Goal: Task Accomplishment & Management: Use online tool/utility

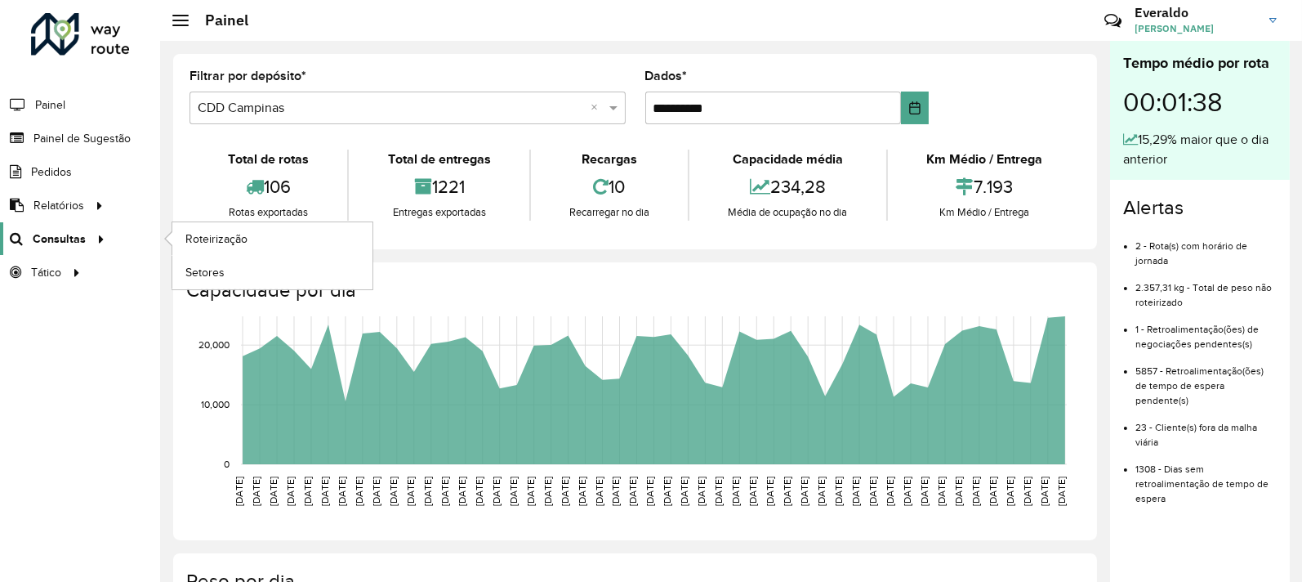
click at [77, 235] on font "Consultas" at bounding box center [59, 238] width 53 height 13
click at [82, 136] on font "Painel de Sugestão" at bounding box center [84, 138] width 102 height 13
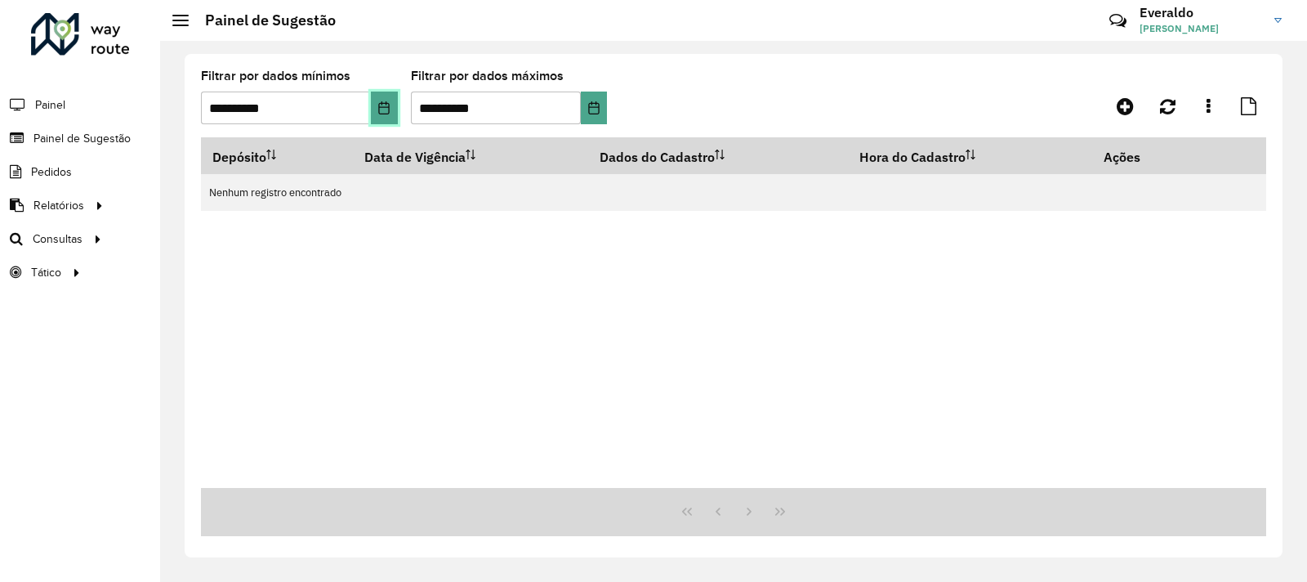
click at [382, 111] on icon "Escolha a data" at bounding box center [383, 107] width 13 height 13
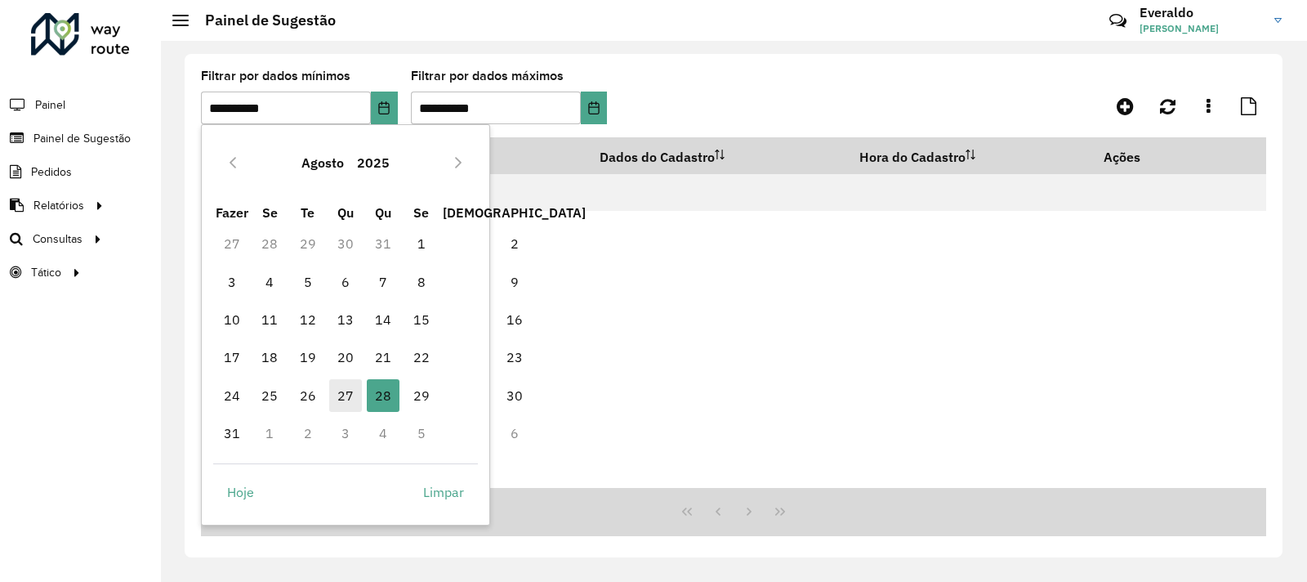
click at [342, 392] on font "27" at bounding box center [345, 395] width 16 height 16
type input "**********"
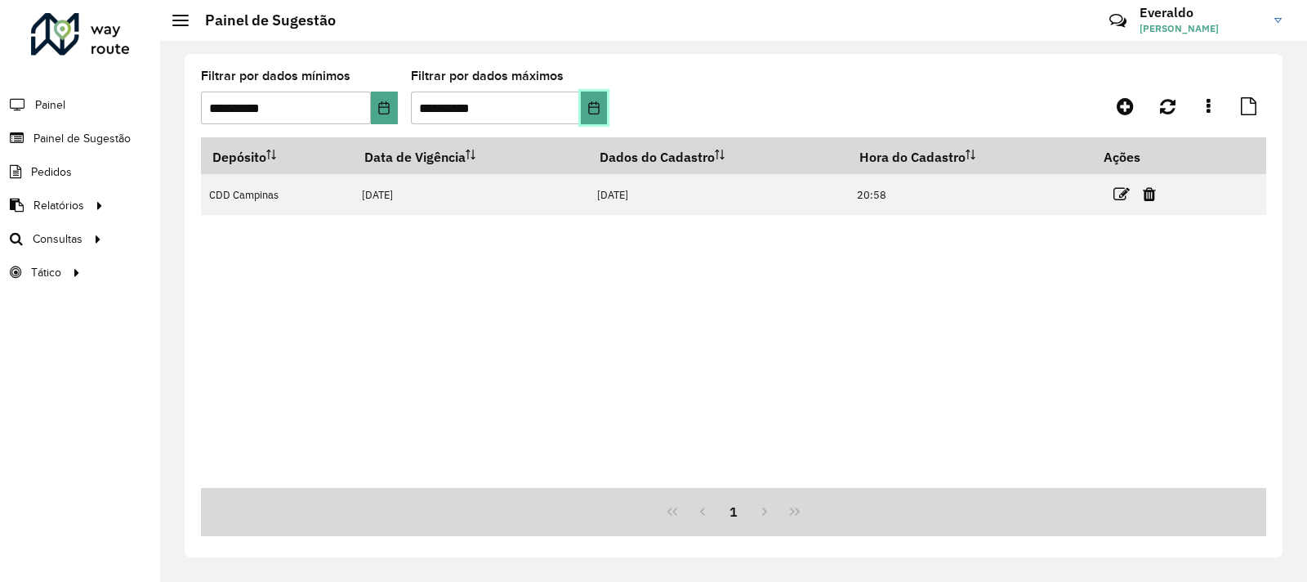
click at [595, 112] on icon "Escolha a data" at bounding box center [593, 107] width 13 height 13
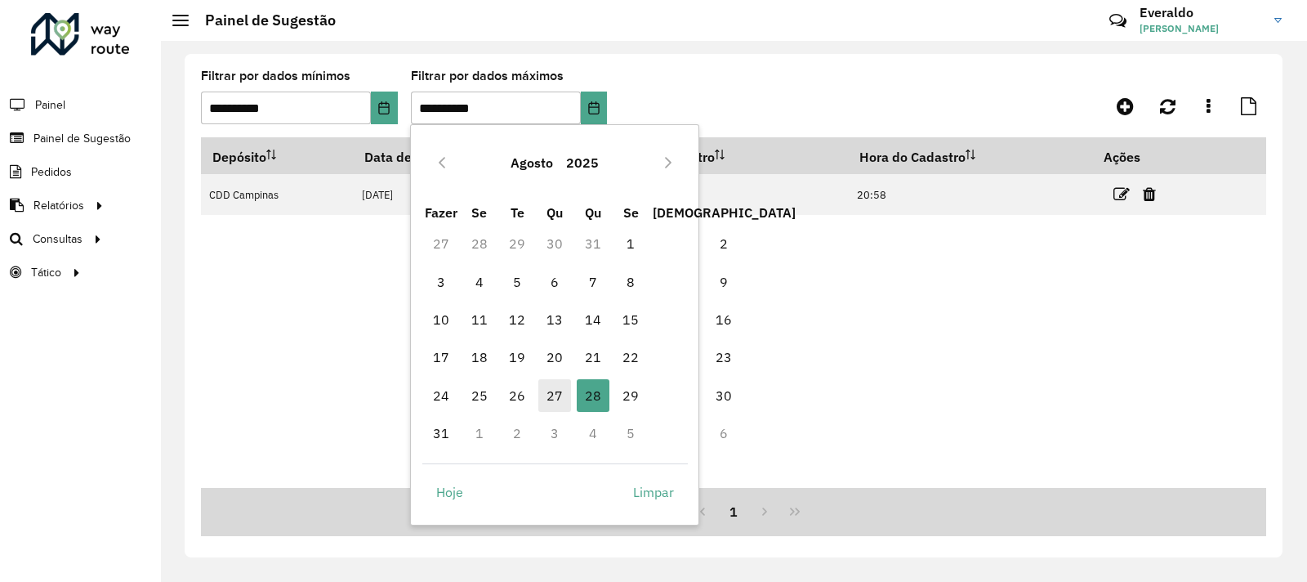
click at [551, 394] on font "27" at bounding box center [555, 395] width 16 height 16
type input "**********"
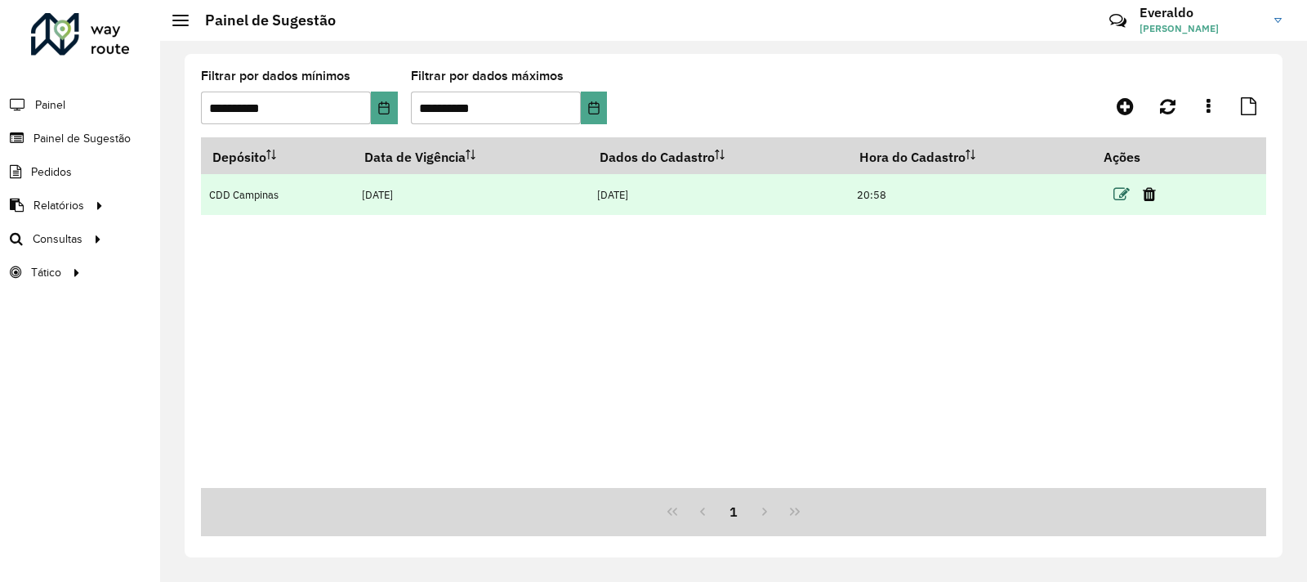
click at [1118, 193] on icon at bounding box center [1122, 194] width 16 height 16
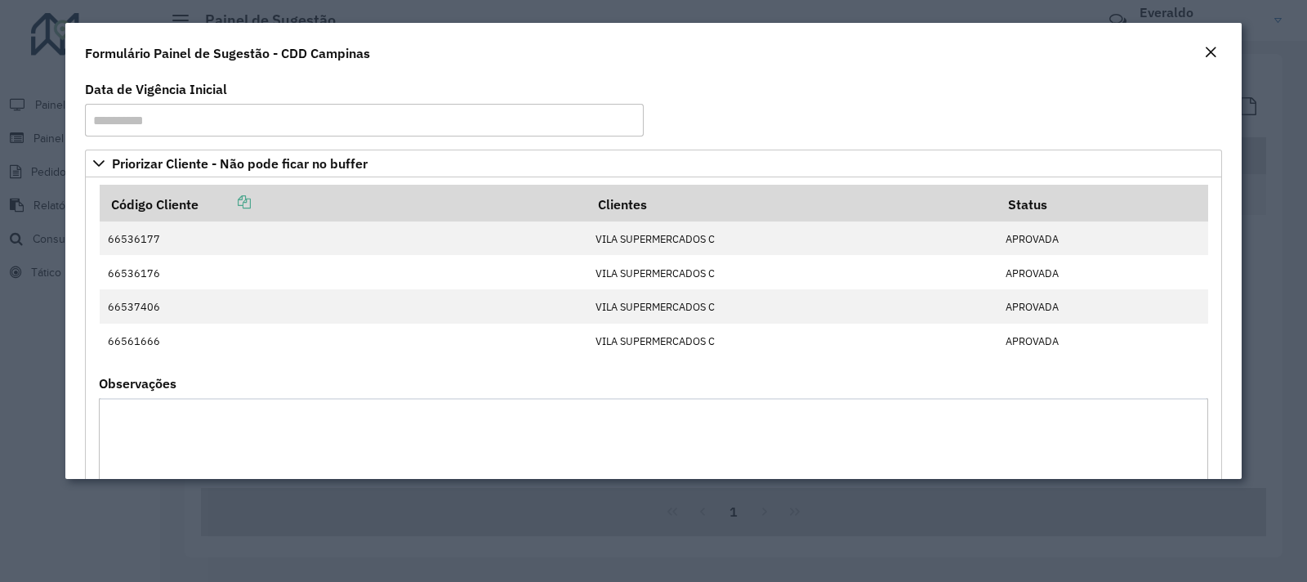
click at [1212, 50] on em "Fechar" at bounding box center [1210, 52] width 13 height 13
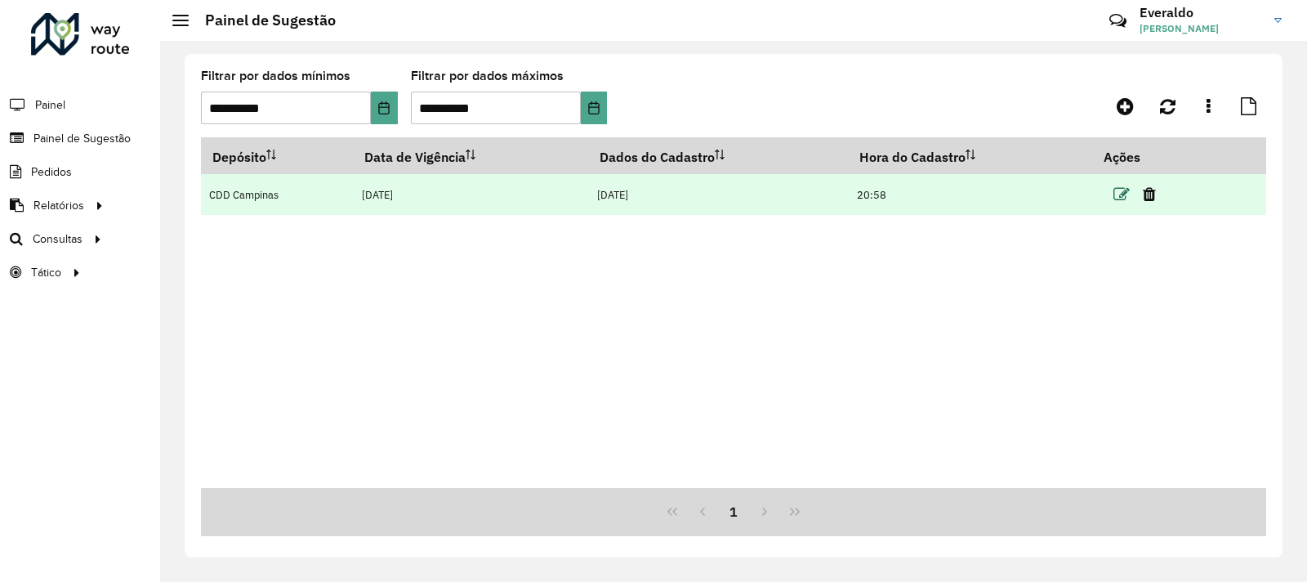
click at [1116, 194] on icon at bounding box center [1122, 194] width 16 height 16
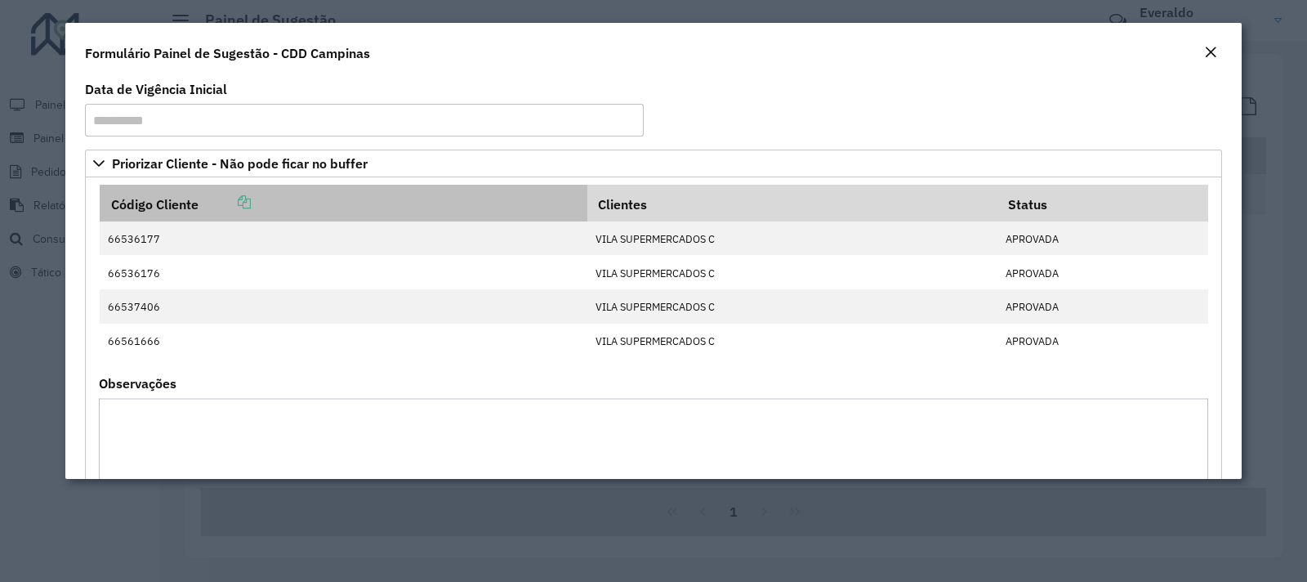
click at [245, 199] on icon at bounding box center [244, 201] width 13 height 13
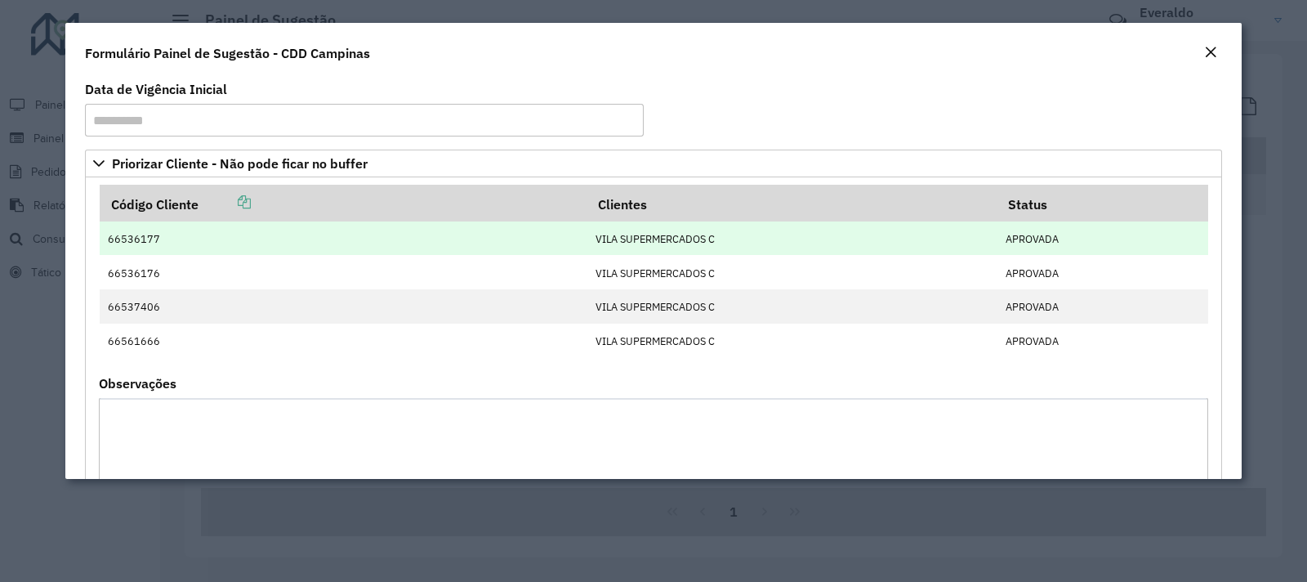
click at [160, 234] on td "66536177" at bounding box center [344, 237] width 488 height 33
click at [1049, 244] on font "APROVADA" at bounding box center [1032, 239] width 53 height 14
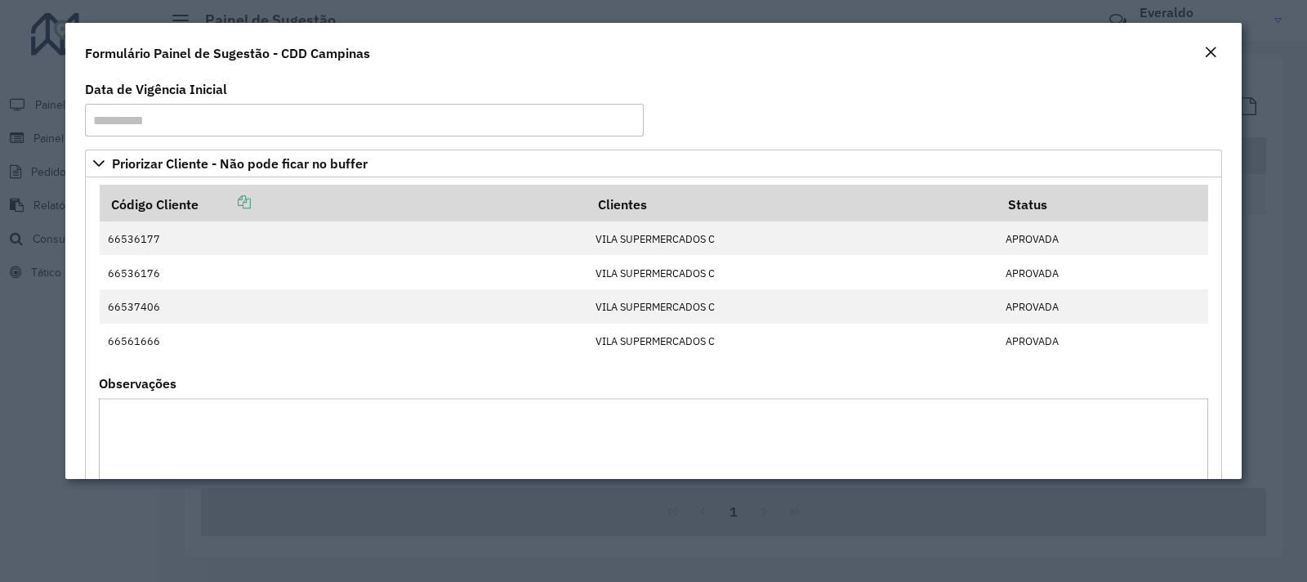
click at [1207, 51] on em "Fechar" at bounding box center [1210, 52] width 13 height 13
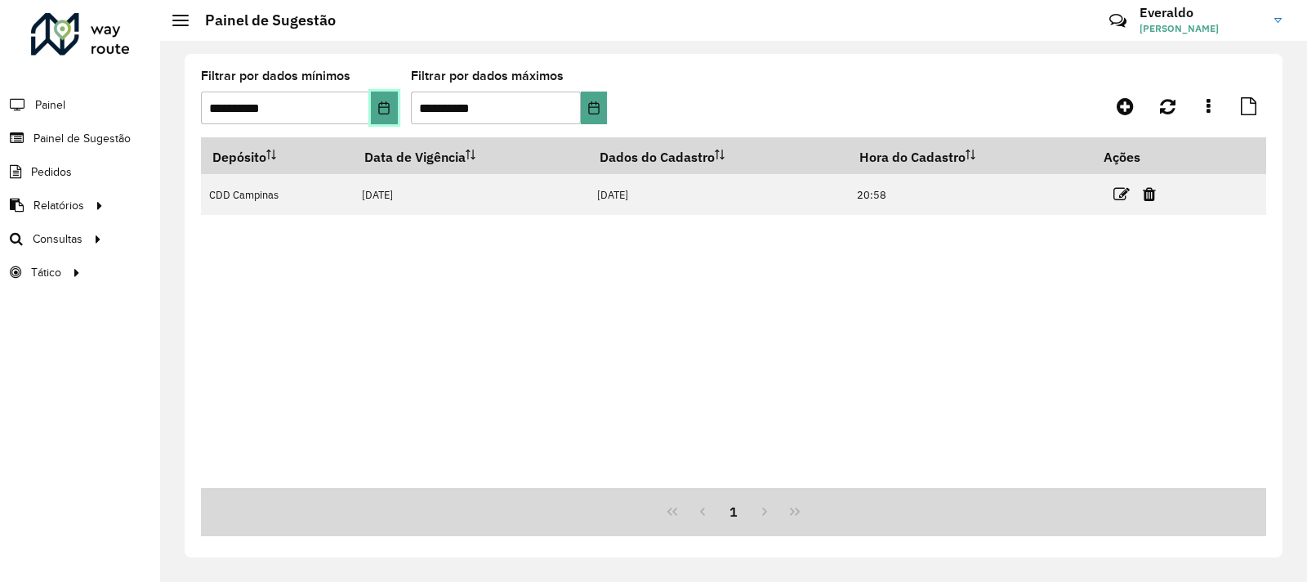
click at [382, 109] on icon "Escolha a data" at bounding box center [383, 107] width 13 height 13
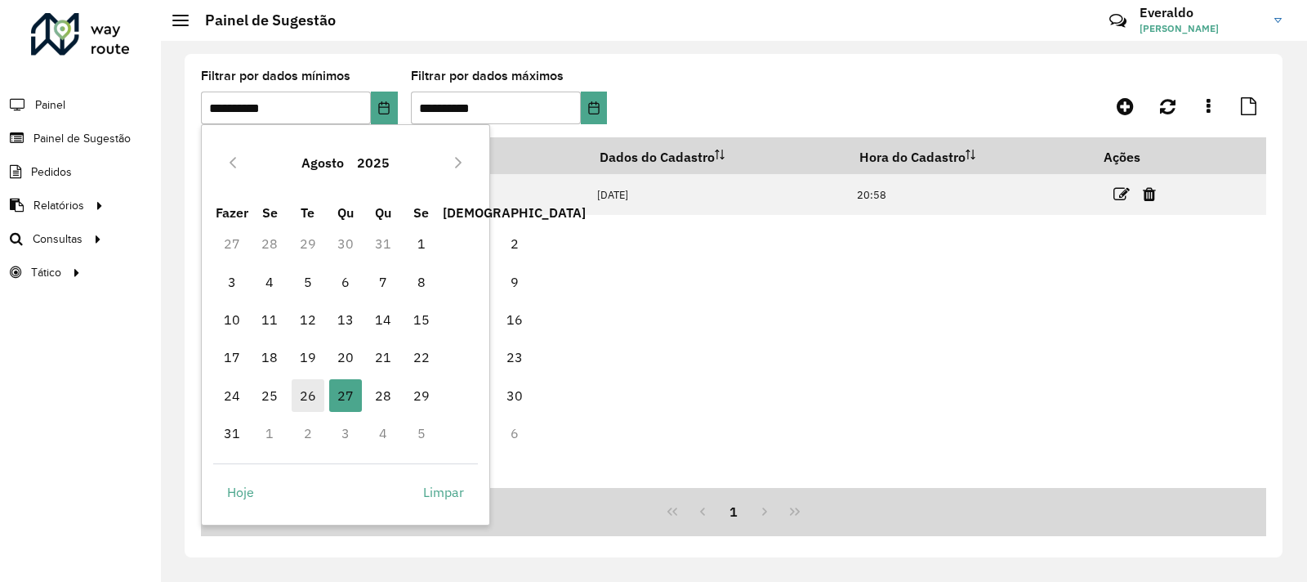
click at [304, 394] on font "26" at bounding box center [308, 395] width 16 height 16
type input "**********"
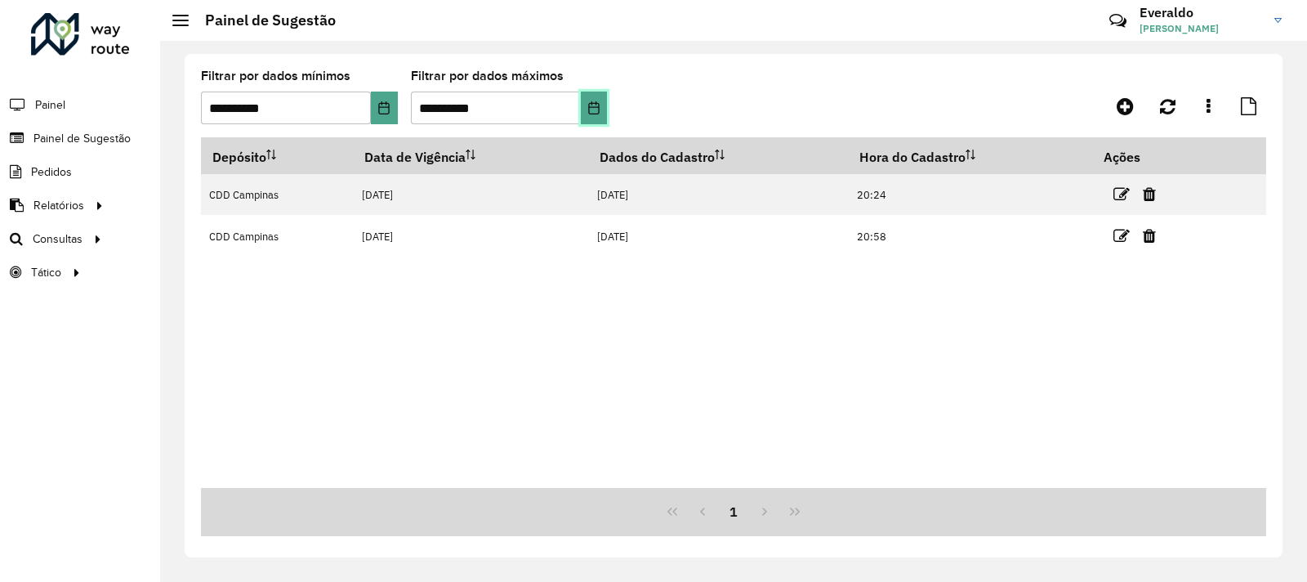
click at [595, 114] on icon "Escolha a data" at bounding box center [593, 107] width 11 height 13
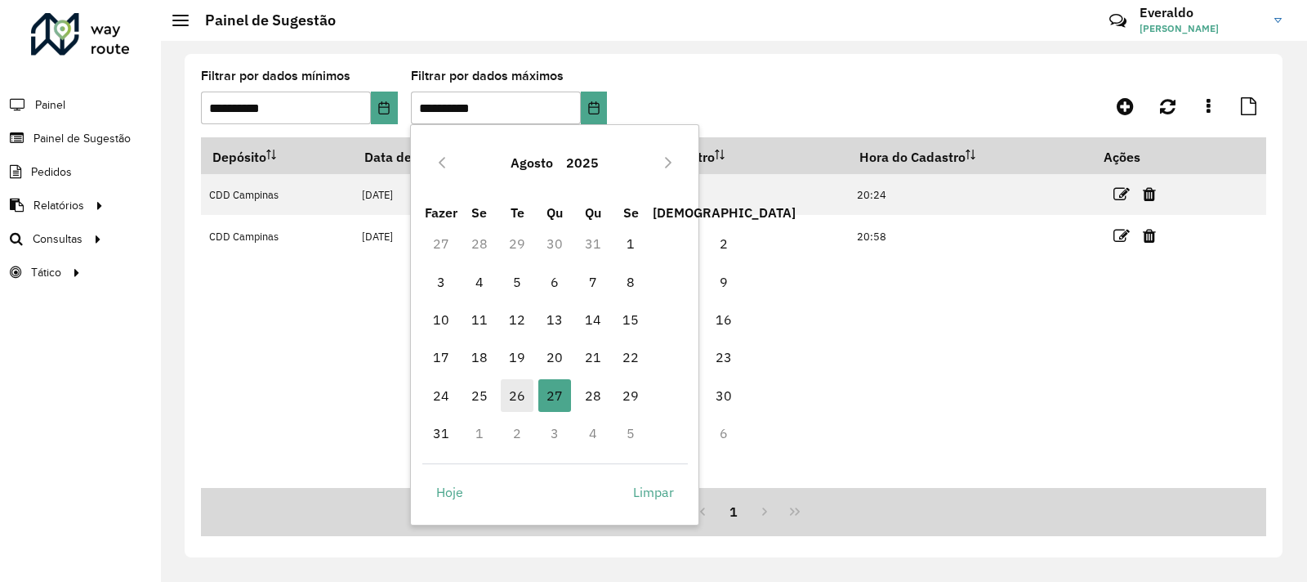
click at [511, 391] on font "26" at bounding box center [517, 395] width 16 height 16
type input "**********"
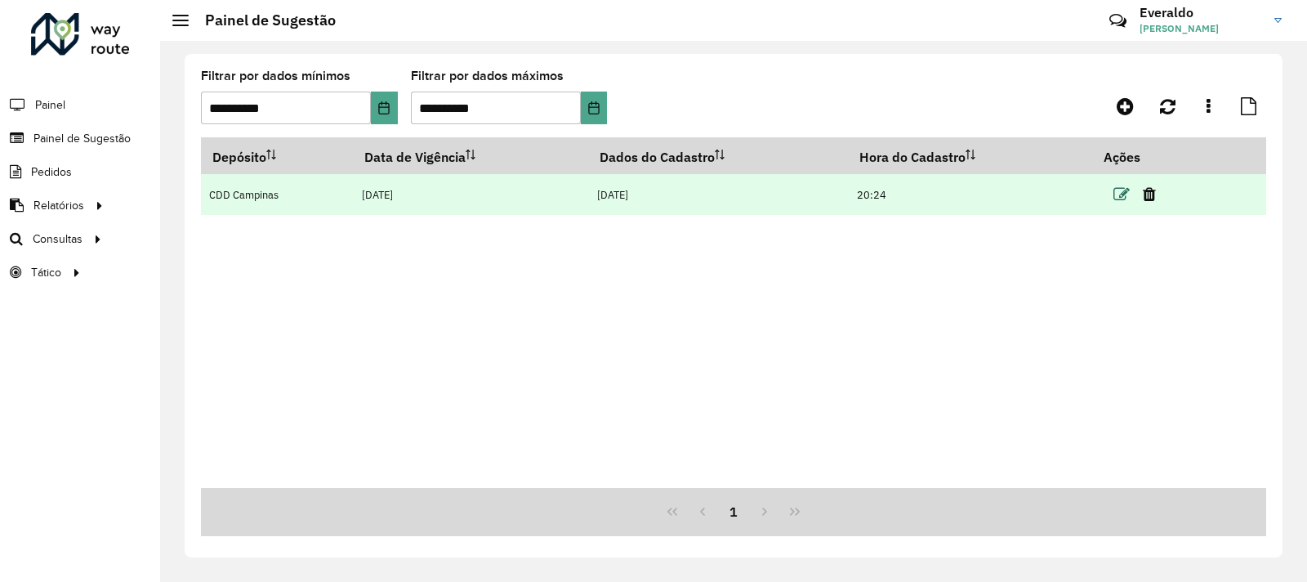
click at [1114, 191] on icon at bounding box center [1122, 194] width 16 height 16
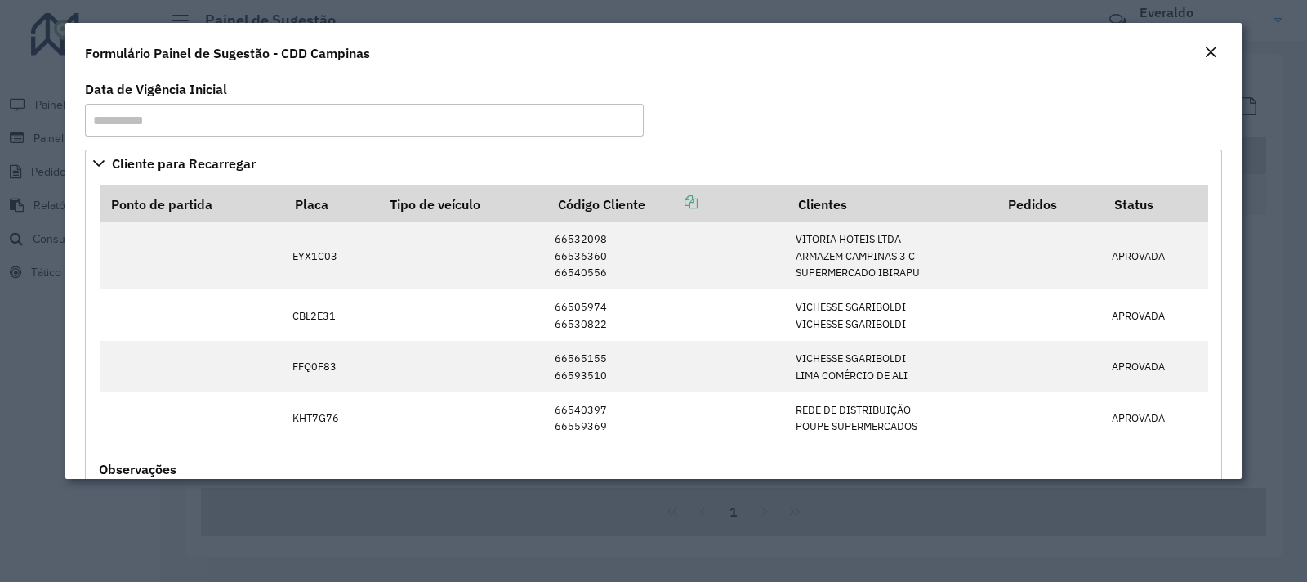
click at [1207, 51] on em "Fechar" at bounding box center [1210, 52] width 13 height 13
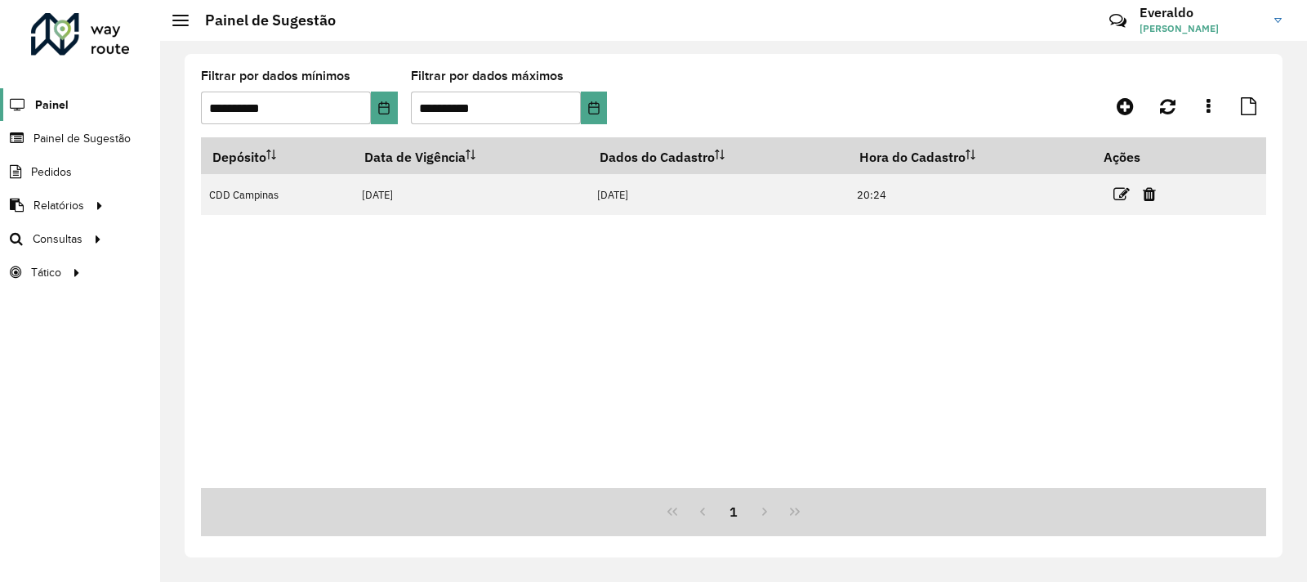
click at [41, 99] on font "Painel" at bounding box center [51, 104] width 33 height 13
click at [86, 237] on div at bounding box center [98, 238] width 25 height 17
click at [196, 235] on font "Roteirização" at bounding box center [218, 238] width 66 height 13
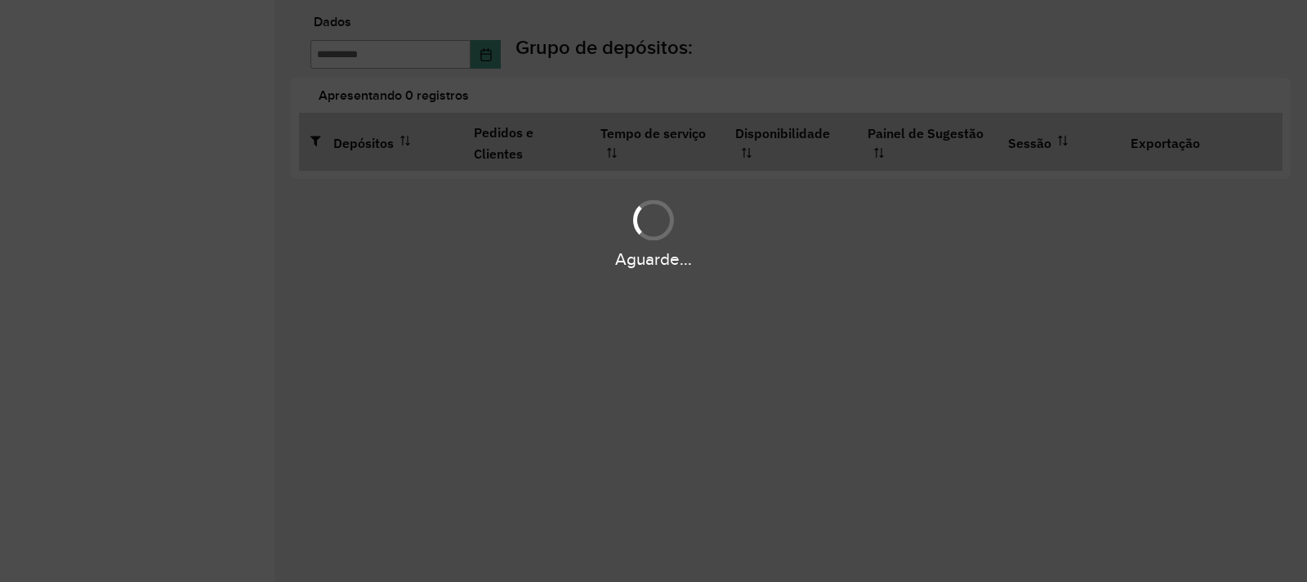
type input "**********"
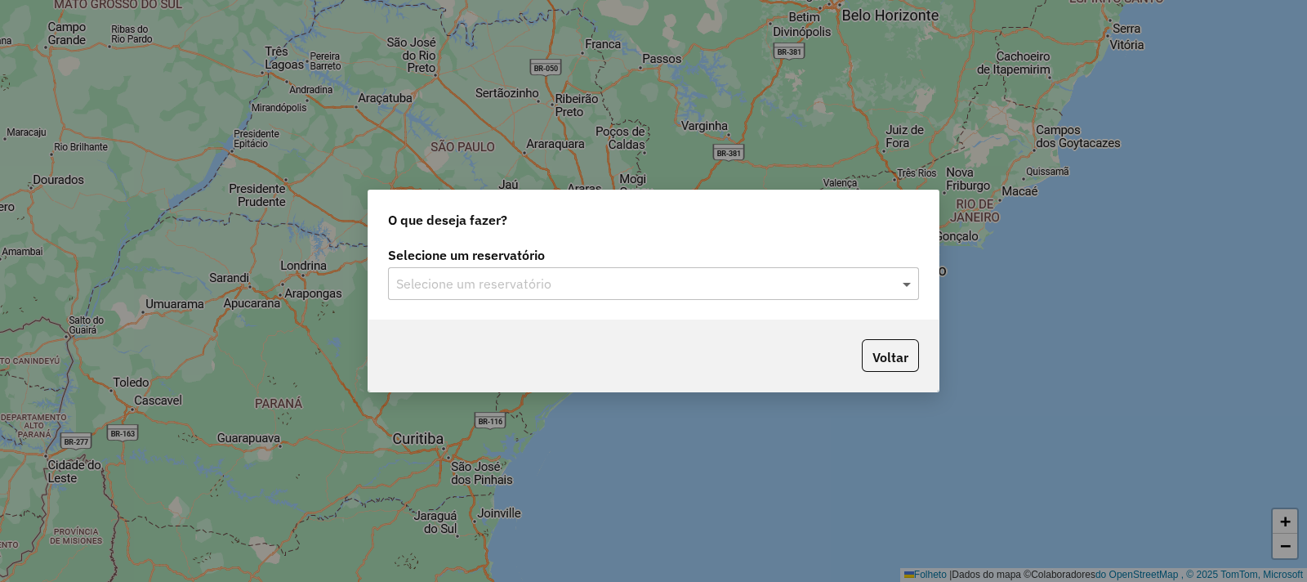
click at [909, 285] on span at bounding box center [909, 284] width 20 height 20
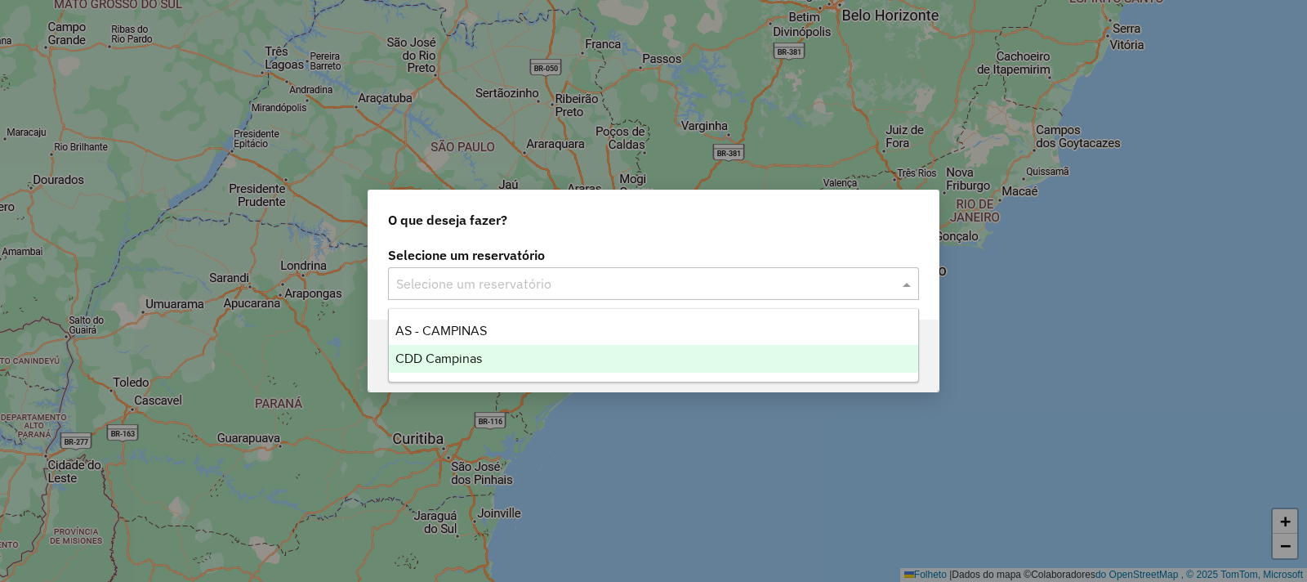
click at [511, 359] on div "CDD Campinas" at bounding box center [653, 359] width 529 height 28
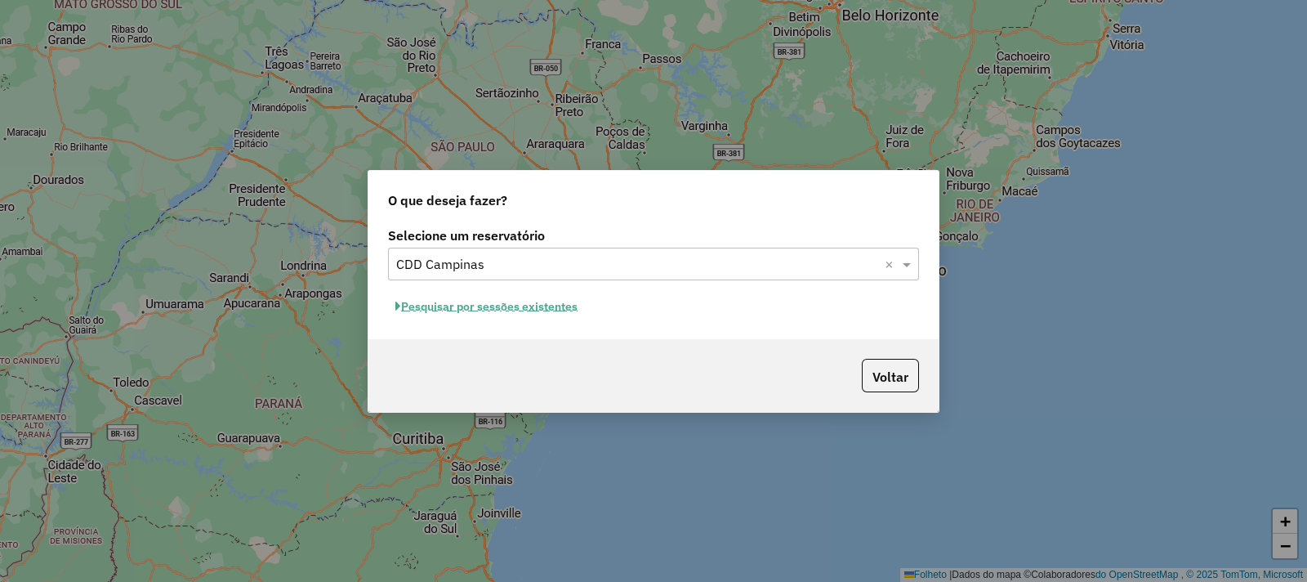
click at [476, 304] on font "Pesquisar por sessões existentes" at bounding box center [489, 306] width 176 height 15
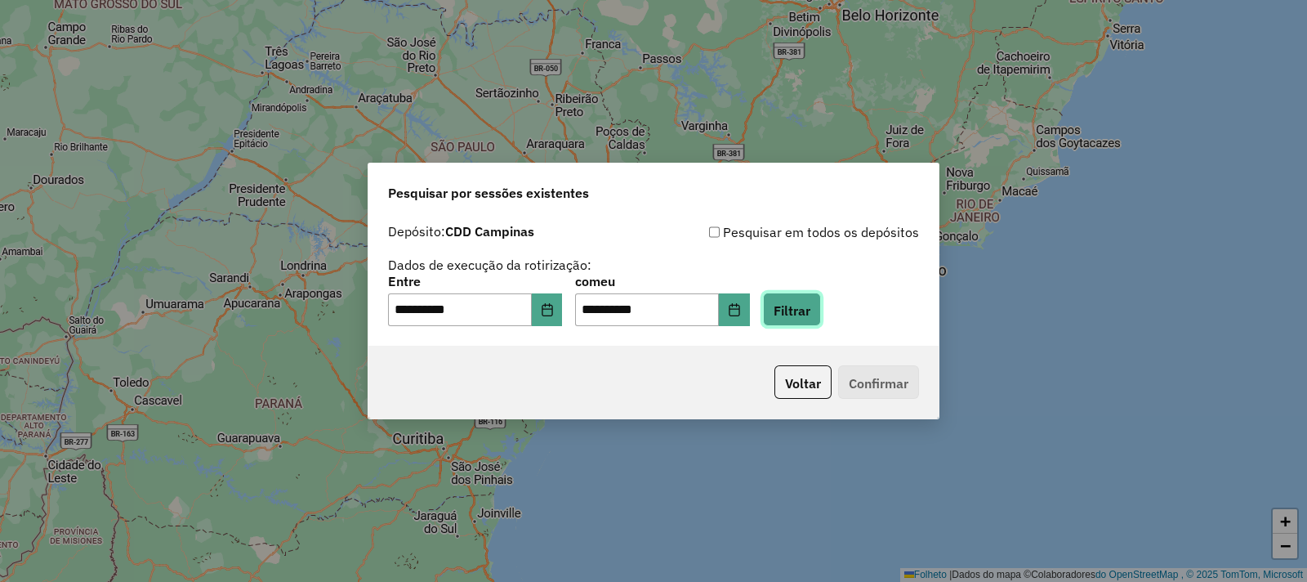
click at [821, 300] on button "Filtrar" at bounding box center [792, 308] width 58 height 33
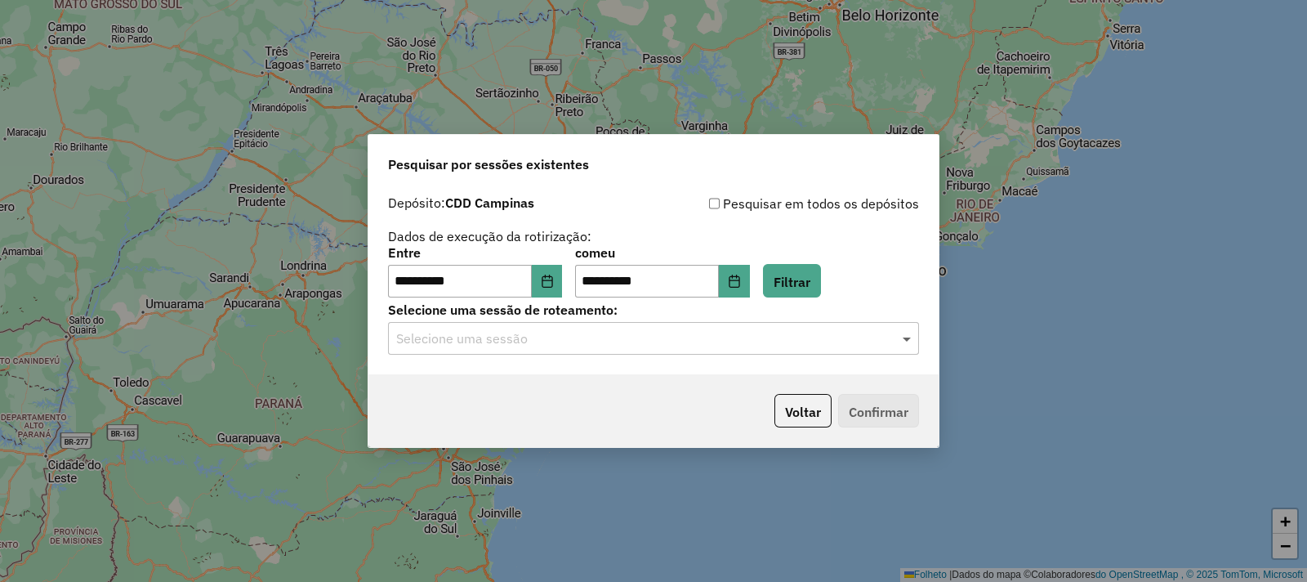
click at [905, 337] on span at bounding box center [909, 338] width 20 height 20
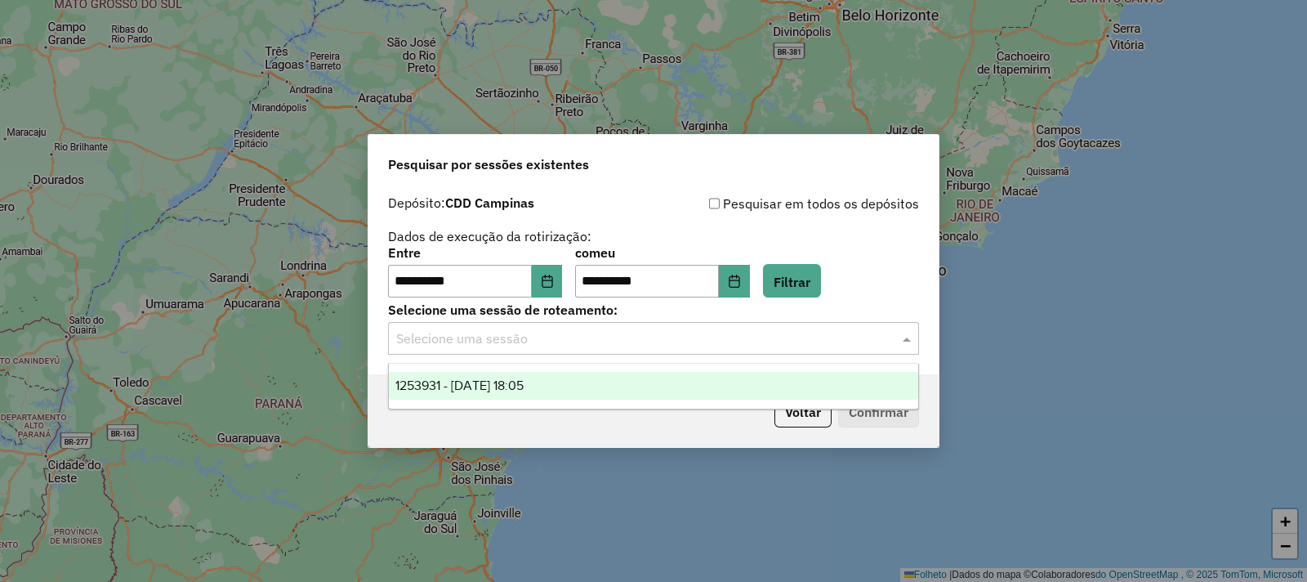
click at [524, 383] on font "1253931 - 27/08/2025 18:05" at bounding box center [459, 385] width 128 height 14
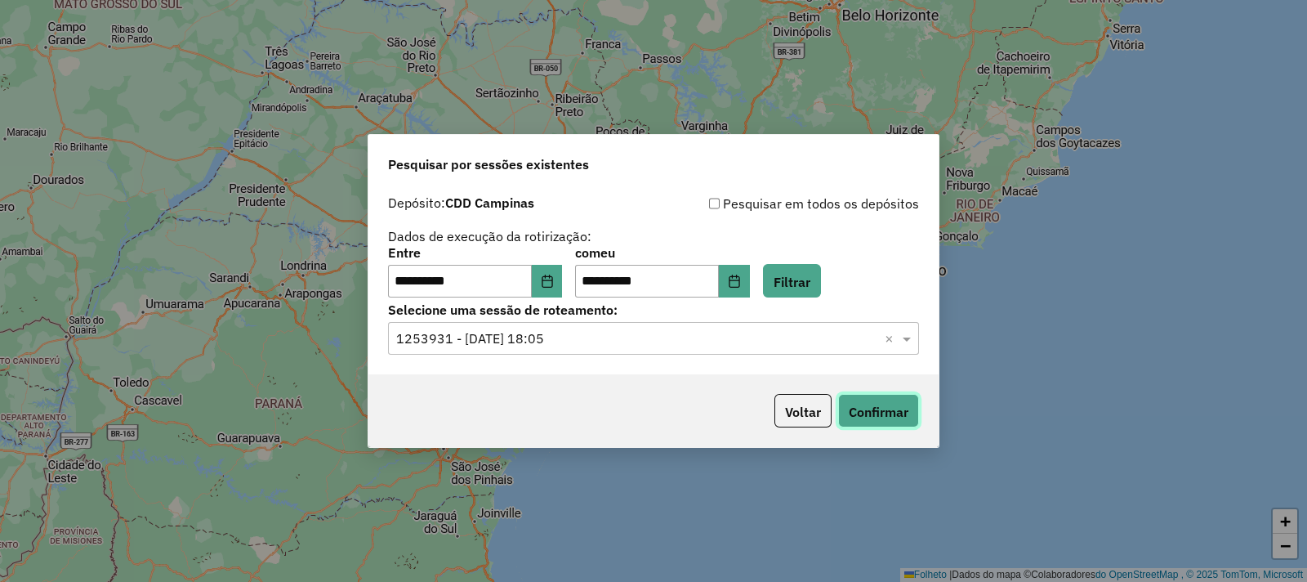
click at [871, 406] on font "Confirmar" at bounding box center [879, 412] width 60 height 16
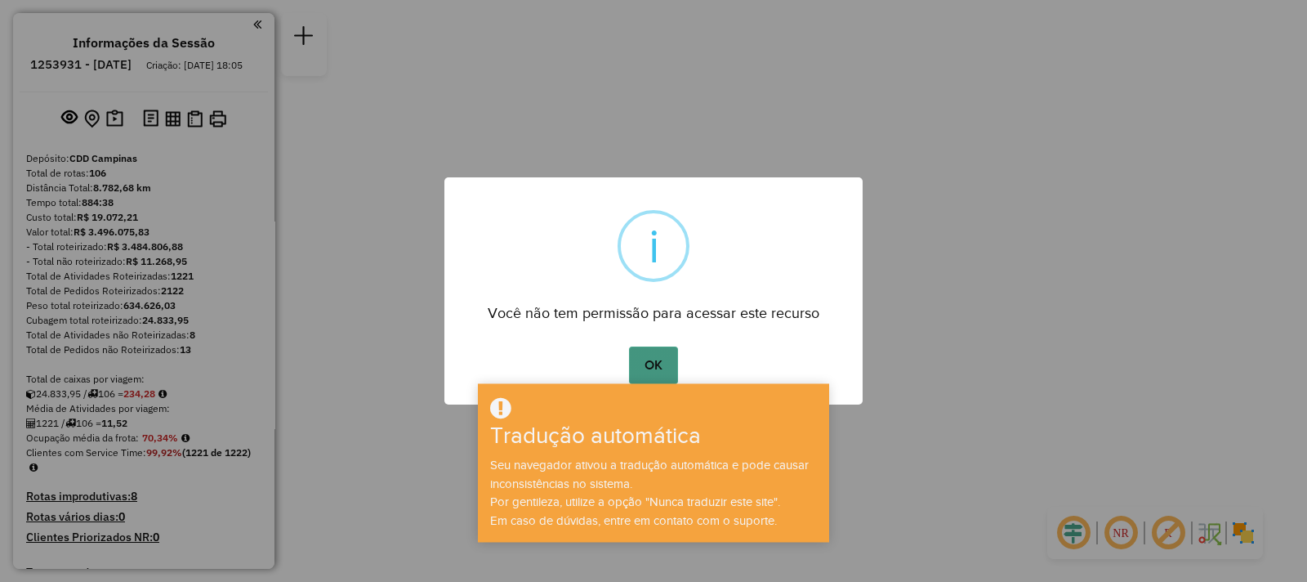
click at [662, 353] on button "OK" at bounding box center [653, 365] width 48 height 38
